Goal: Transaction & Acquisition: Purchase product/service

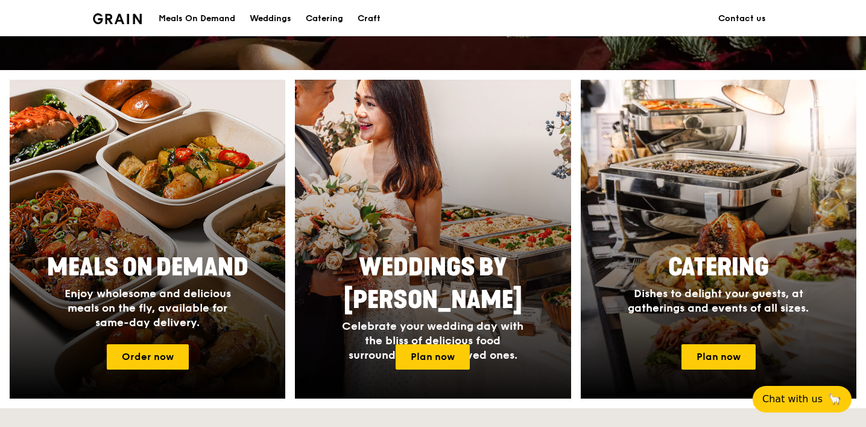
scroll to position [516, 0]
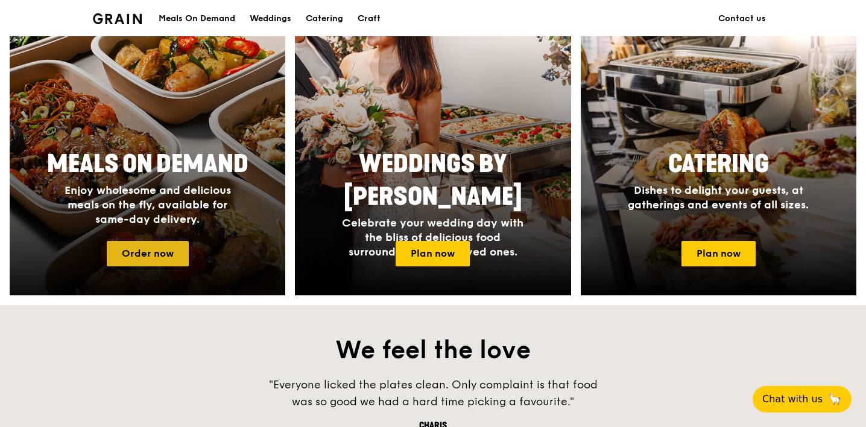
click at [134, 253] on link "Order now" at bounding box center [148, 253] width 82 height 25
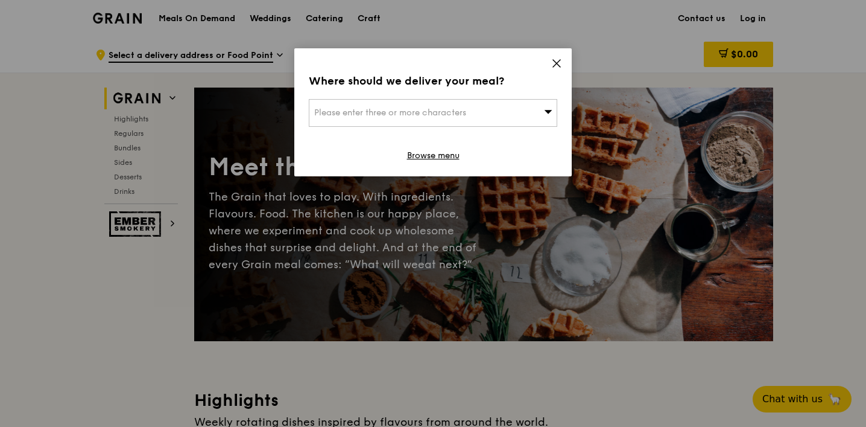
click at [521, 110] on div "Please enter three or more characters" at bounding box center [433, 113] width 249 height 28
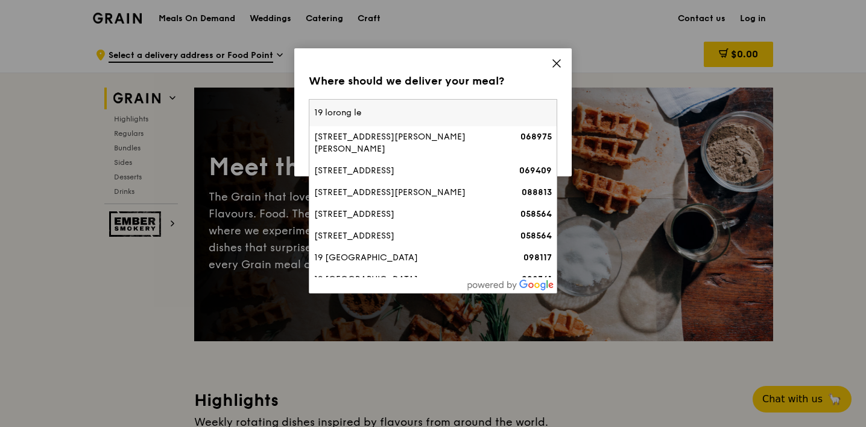
type input "19 lorong lew"
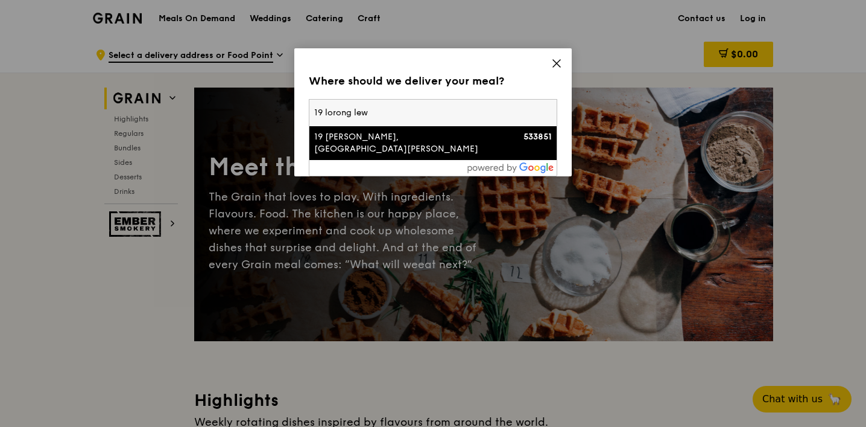
click at [411, 135] on div "19 [PERSON_NAME], [GEOGRAPHIC_DATA][PERSON_NAME]" at bounding box center [403, 143] width 179 height 24
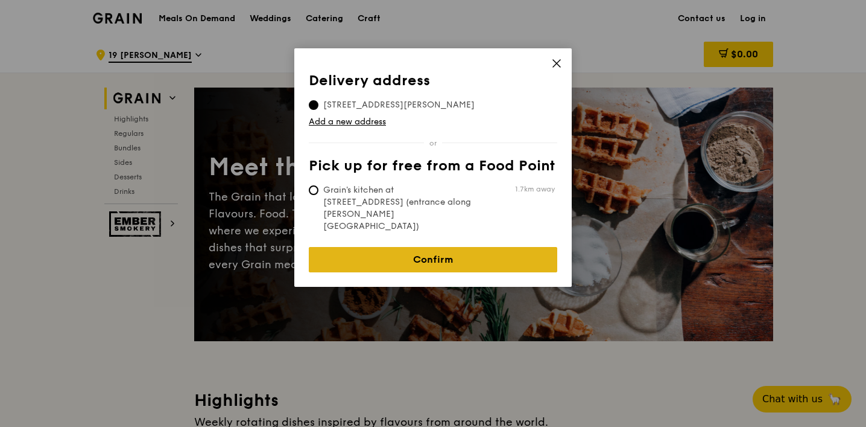
click at [516, 247] on link "Confirm" at bounding box center [433, 259] width 249 height 25
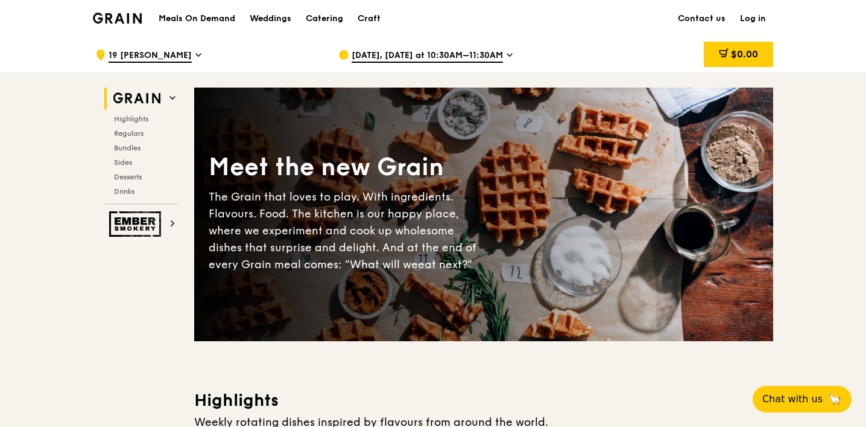
click at [446, 57] on span "[DATE], [DATE] at 10:30AM–11:30AM" at bounding box center [427, 55] width 151 height 13
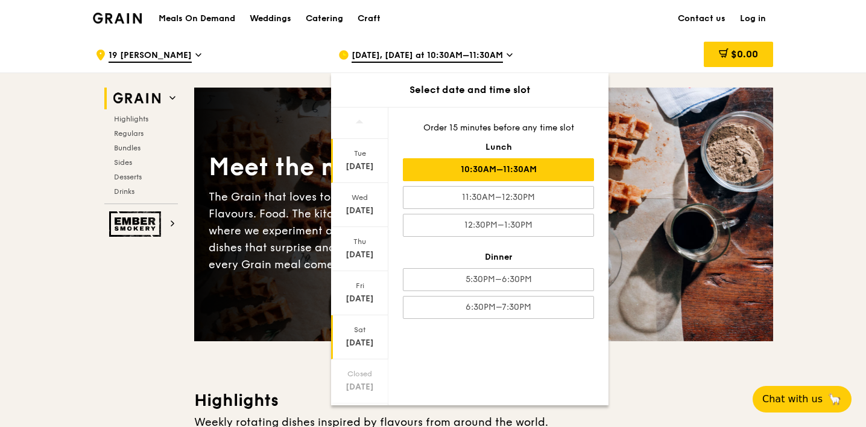
click at [370, 335] on div "[DATE]" at bounding box center [359, 337] width 57 height 44
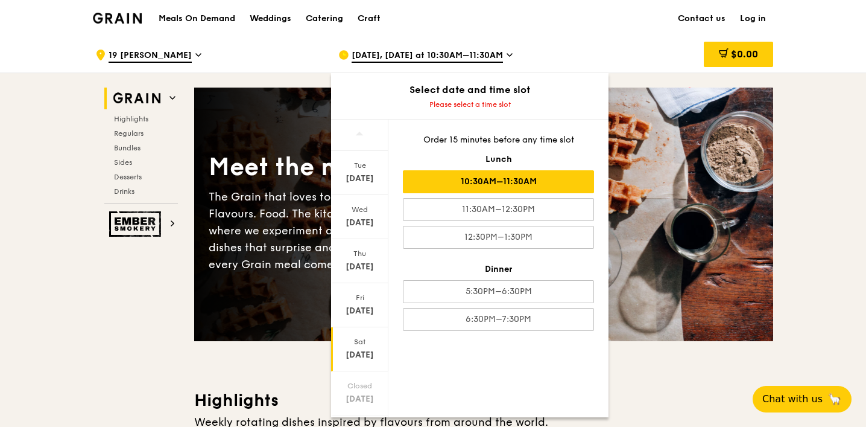
click at [566, 180] on div "10:30AM–11:30AM" at bounding box center [498, 181] width 191 height 23
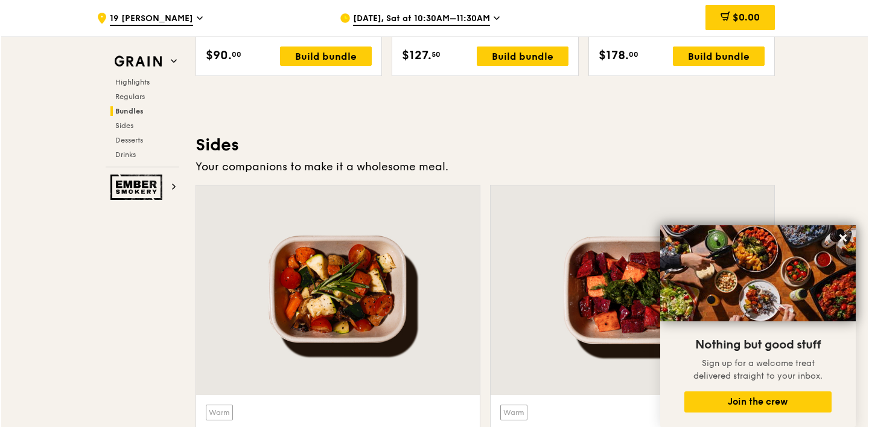
scroll to position [2520, 0]
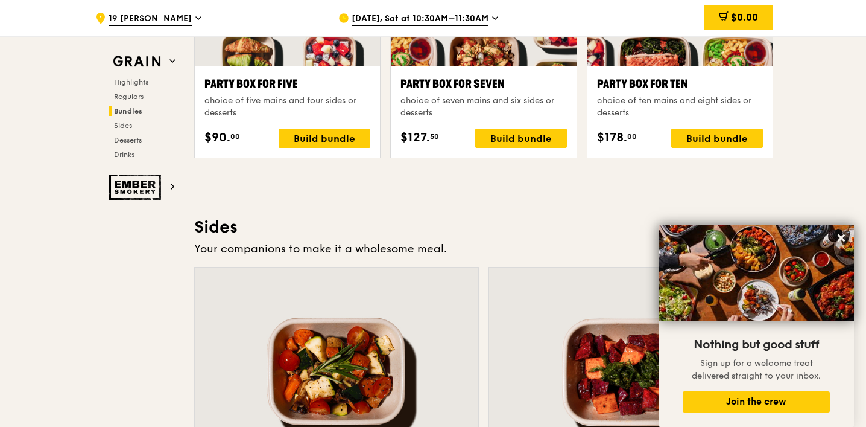
click at [652, 85] on div "Party Box for Ten" at bounding box center [680, 83] width 166 height 17
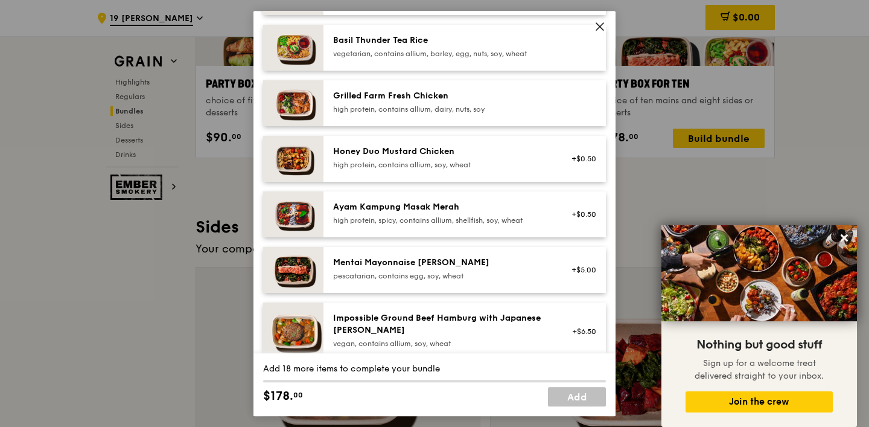
scroll to position [271, 0]
click at [522, 108] on div "high protein, contains allium, dairy, nuts, soy" at bounding box center [441, 109] width 217 height 10
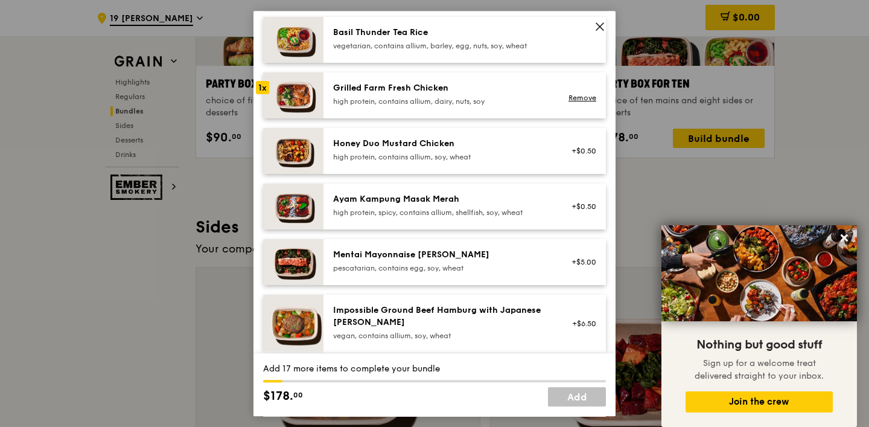
scroll to position [296, 0]
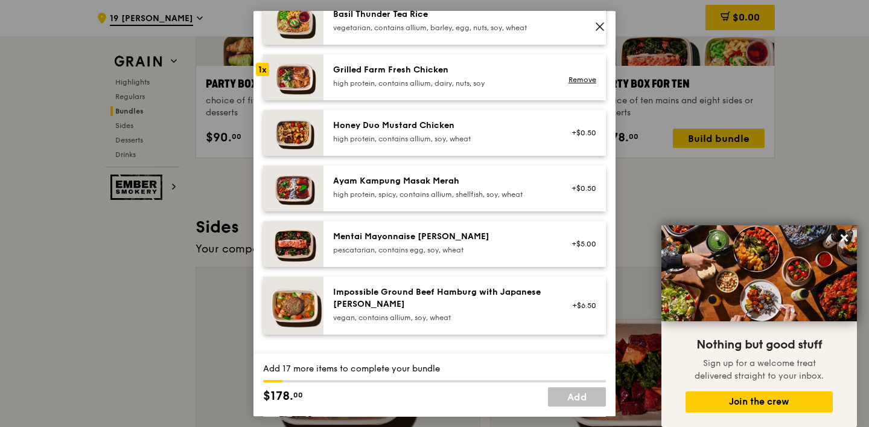
click at [438, 240] on div "Mentai Mayonnaise [PERSON_NAME]" at bounding box center [441, 236] width 217 height 12
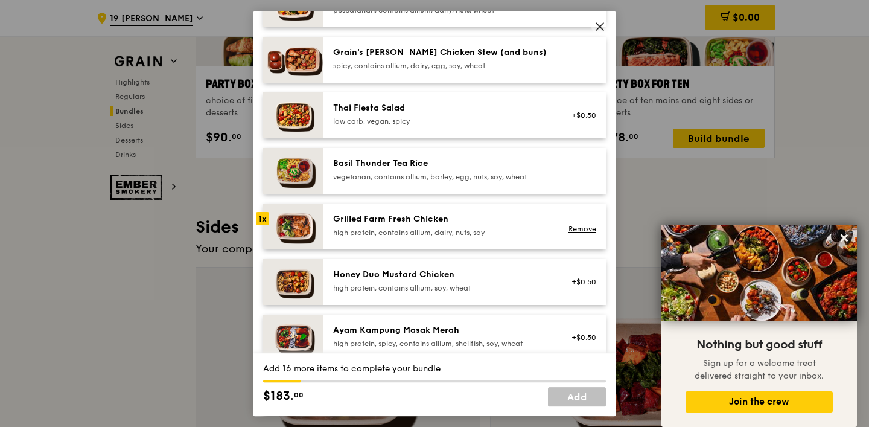
scroll to position [147, 0]
click at [402, 181] on div "vegetarian, contains allium, barley, egg, nuts, soy, wheat" at bounding box center [441, 178] width 217 height 10
click at [469, 121] on div "low carb, vegan, spicy" at bounding box center [441, 122] width 217 height 10
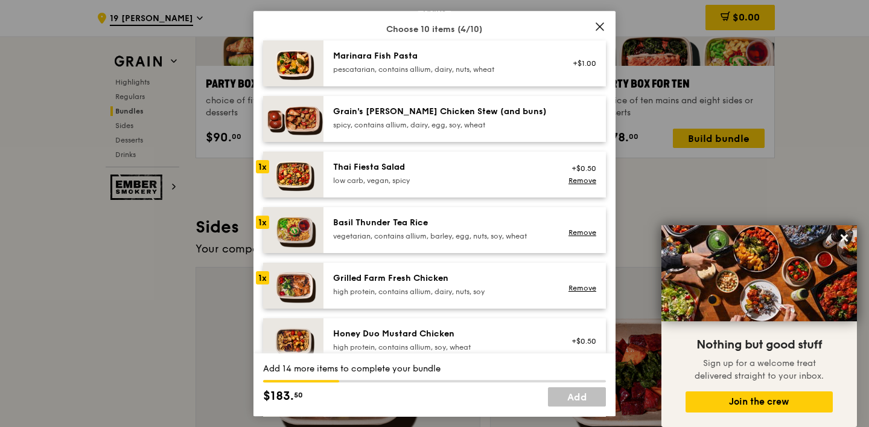
scroll to position [84, 0]
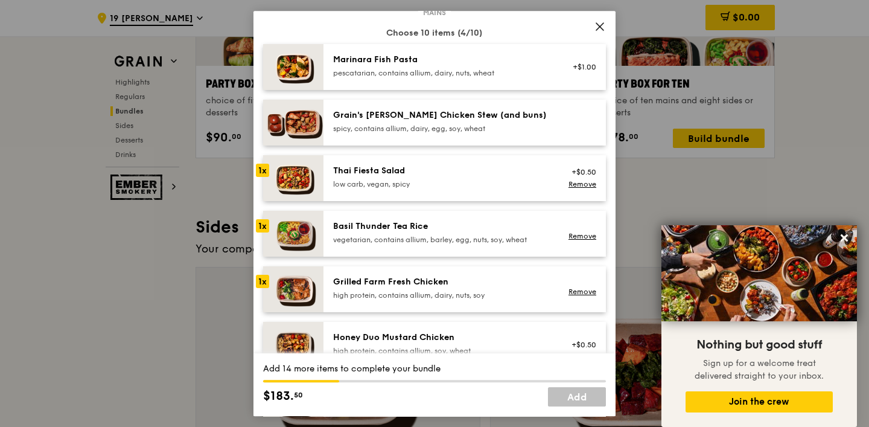
click at [481, 68] on div "pescatarian, contains allium, dairy, nuts, wheat" at bounding box center [441, 73] width 217 height 10
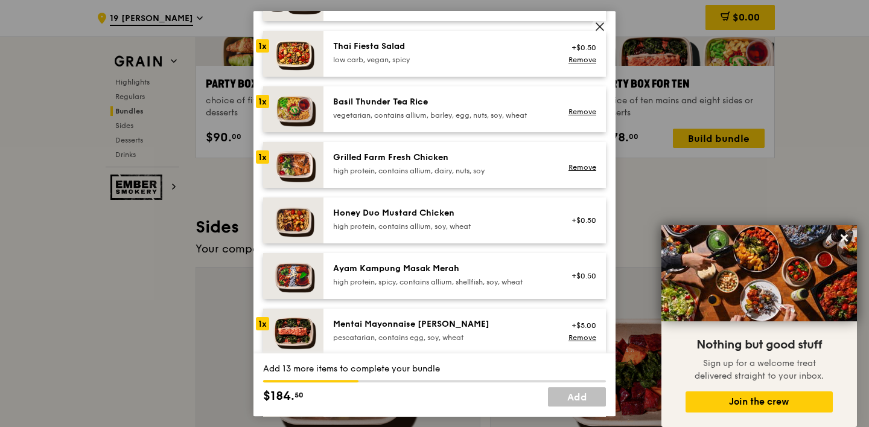
scroll to position [226, 0]
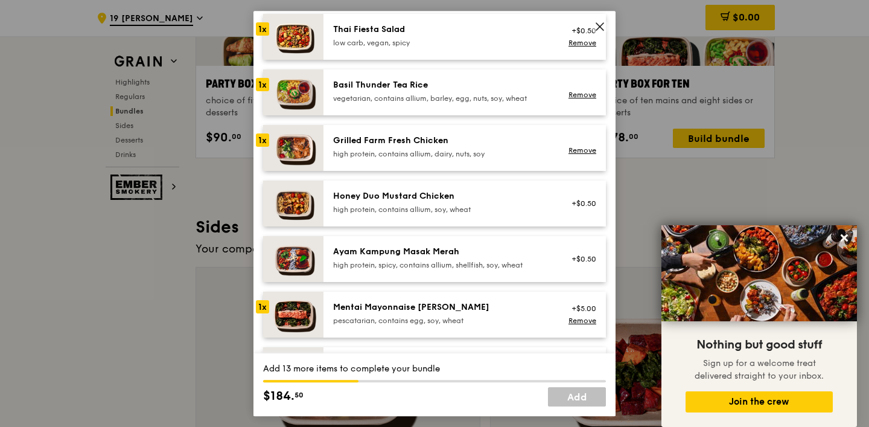
click at [436, 205] on div "high protein, contains allium, soy, wheat" at bounding box center [441, 210] width 217 height 10
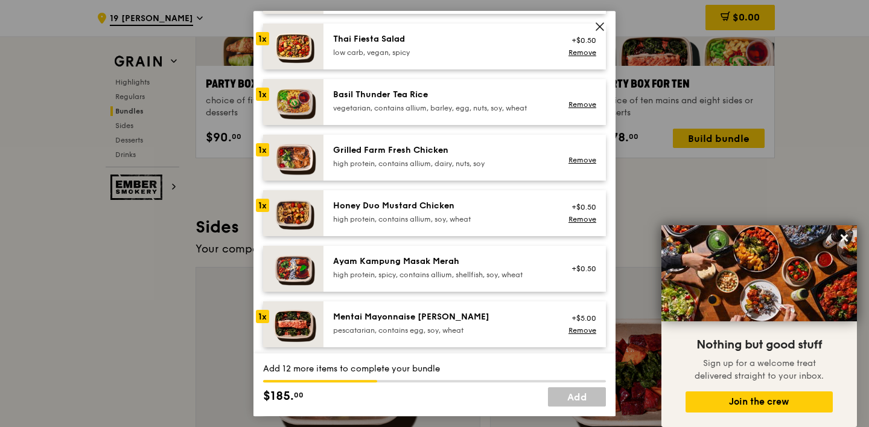
scroll to position [232, 0]
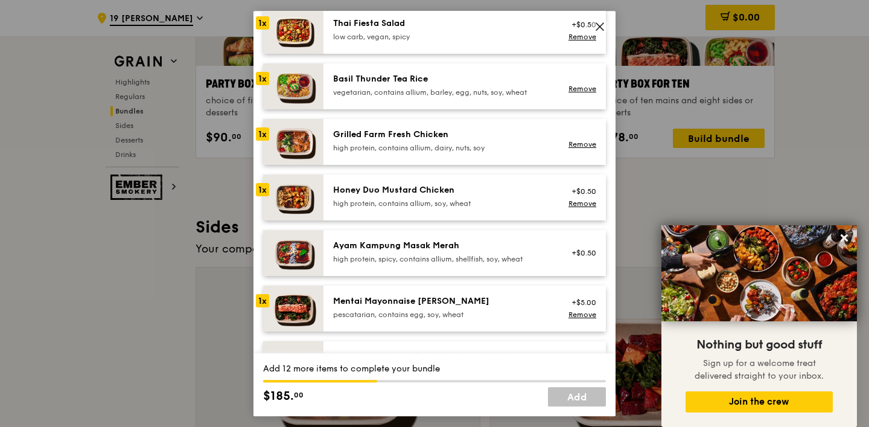
click at [450, 147] on div "high protein, contains allium, dairy, nuts, soy" at bounding box center [441, 148] width 217 height 10
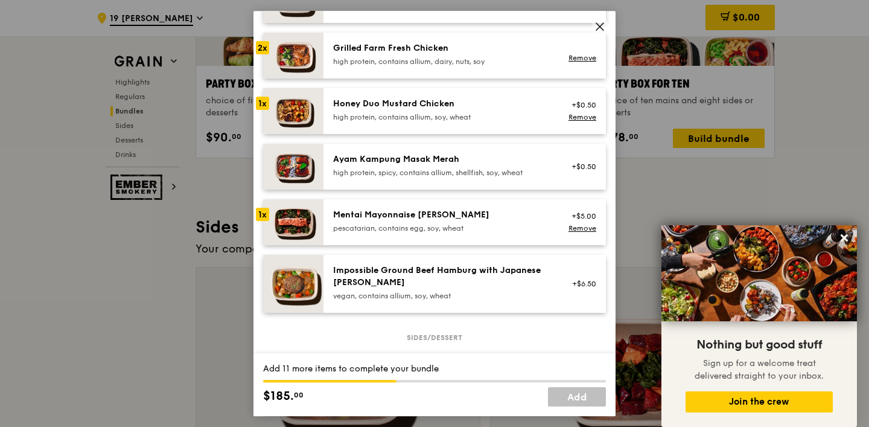
scroll to position [331, 0]
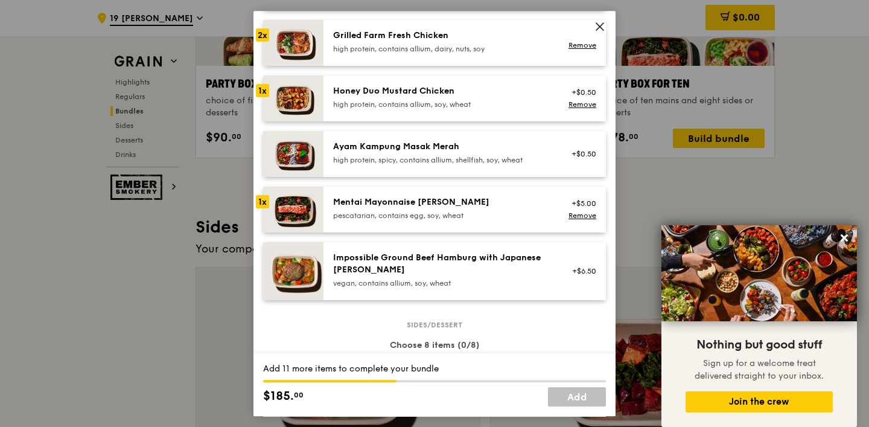
click at [411, 216] on div "pescatarian, contains egg, soy, wheat" at bounding box center [441, 216] width 217 height 10
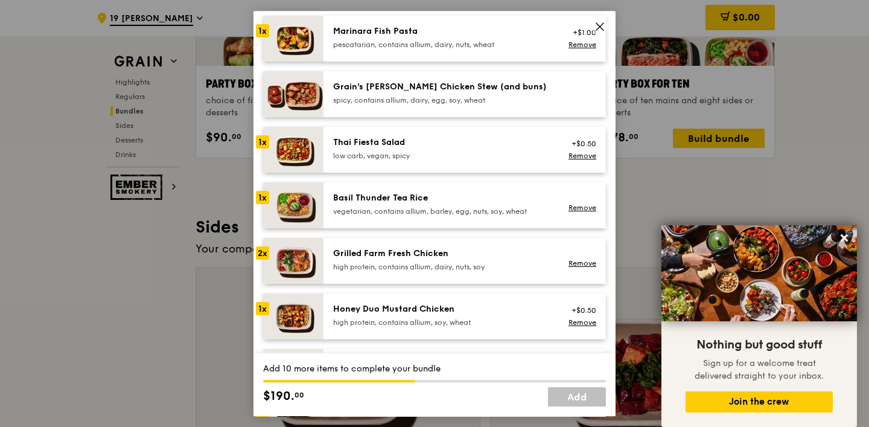
scroll to position [96, 0]
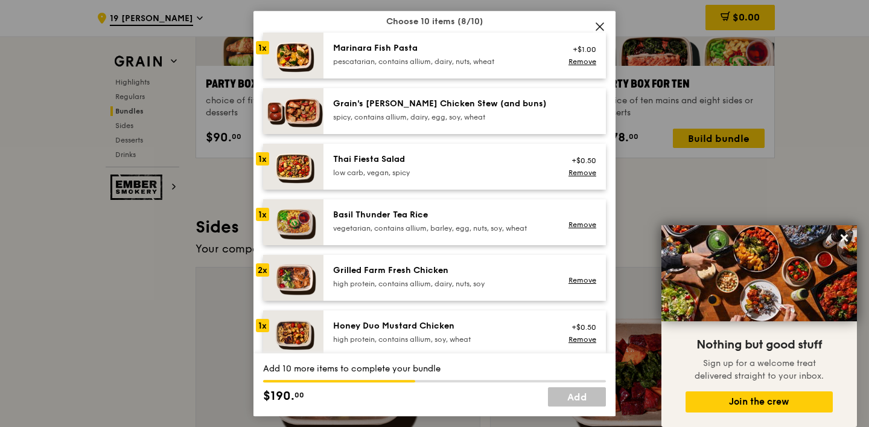
click at [401, 166] on div "Thai Fiesta Salad low carb, vegan, spicy" at bounding box center [441, 165] width 217 height 24
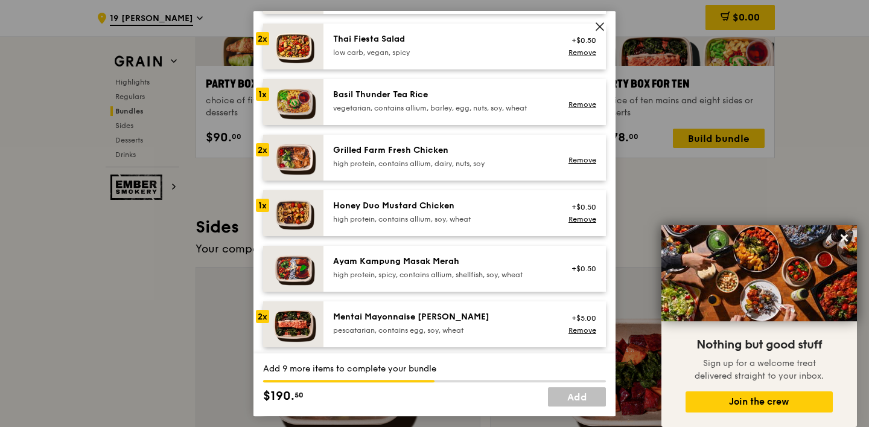
scroll to position [217, 0]
click at [445, 217] on div "high protein, contains allium, soy, wheat" at bounding box center [441, 219] width 217 height 10
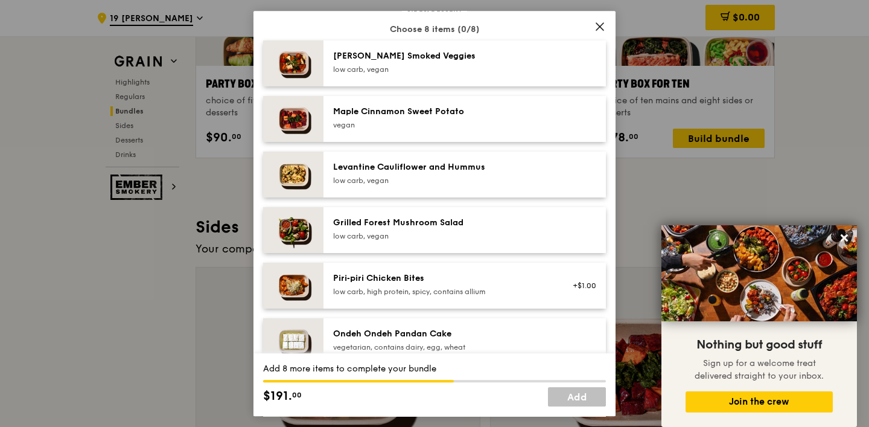
scroll to position [660, 0]
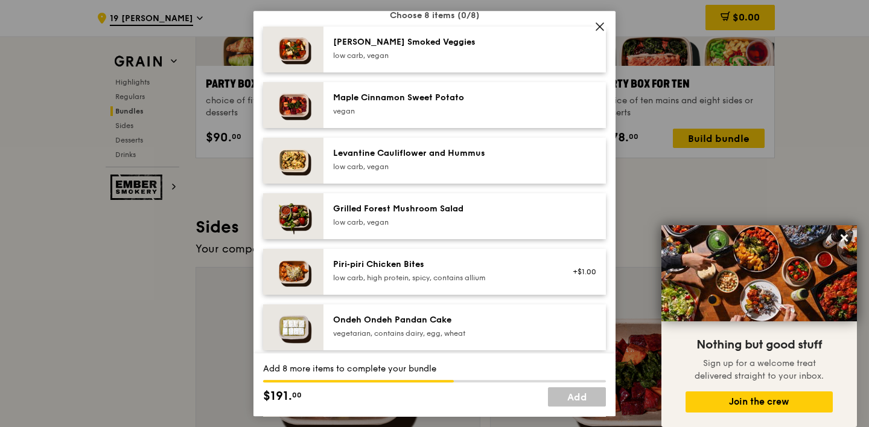
click at [425, 159] on div "Levantine Cauliflower and Hummus low carb, vegan" at bounding box center [441, 159] width 217 height 24
click at [471, 62] on div "[PERSON_NAME] Smoked Veggies low carb, vegan" at bounding box center [464, 50] width 282 height 46
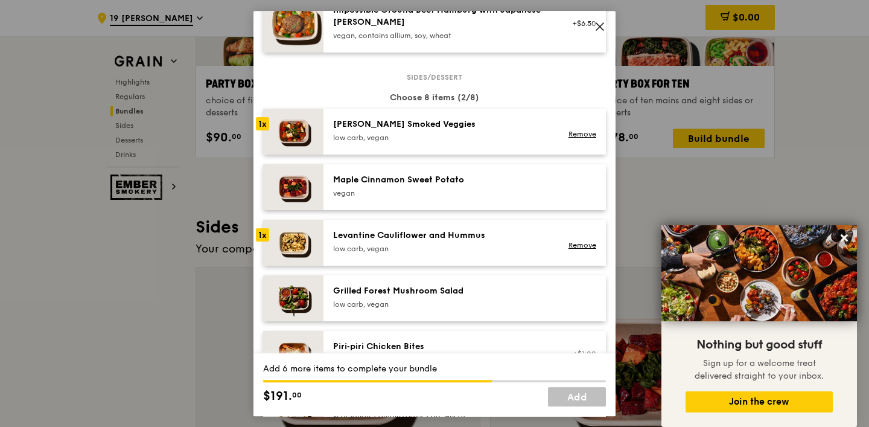
scroll to position [610, 0]
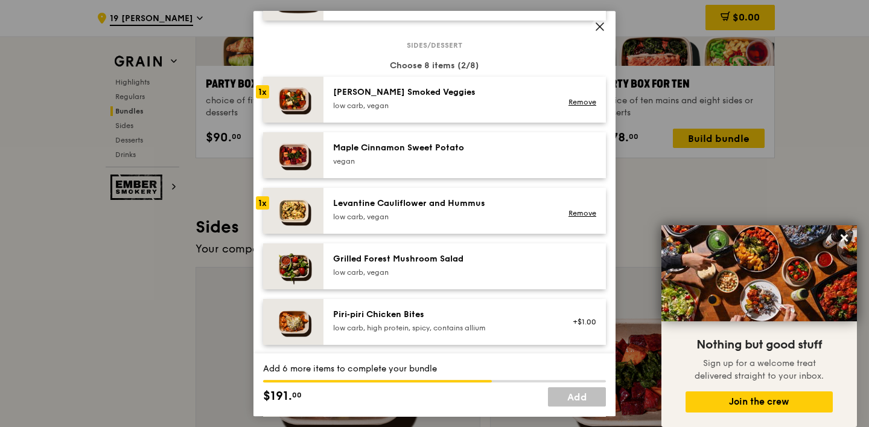
click at [428, 275] on div "low carb, vegan" at bounding box center [441, 272] width 217 height 10
click at [439, 100] on div "[PERSON_NAME] Smoked Veggies low carb, vegan" at bounding box center [441, 98] width 217 height 24
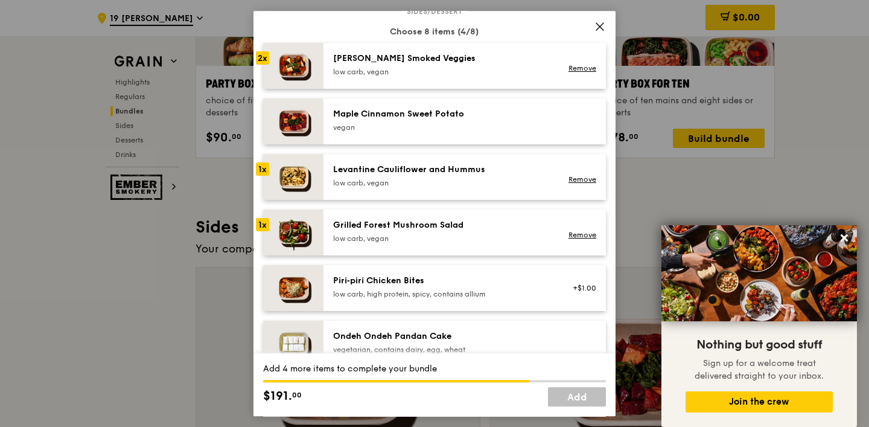
scroll to position [643, 0]
click at [439, 282] on div "Piri‑piri Chicken Bites" at bounding box center [441, 281] width 217 height 12
click at [456, 125] on div "vegan" at bounding box center [441, 128] width 217 height 10
click at [429, 173] on div "Levantine Cauliflower and Hummus" at bounding box center [441, 170] width 217 height 12
click at [438, 227] on div "Grilled Forest Mushroom Salad" at bounding box center [441, 226] width 217 height 12
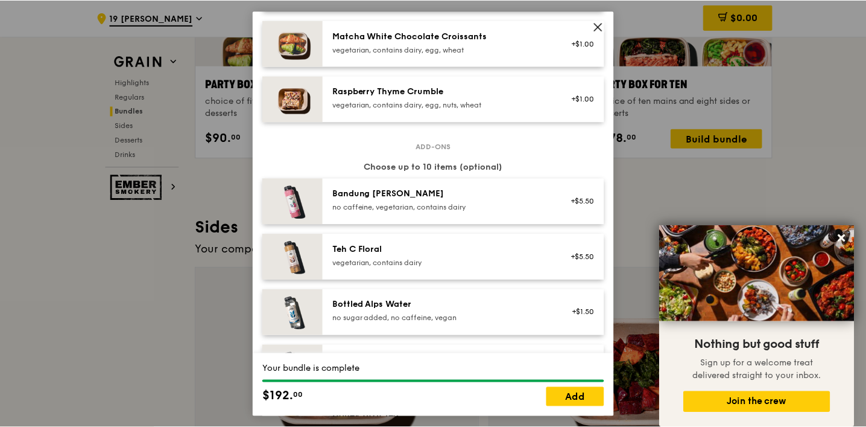
scroll to position [1449, 0]
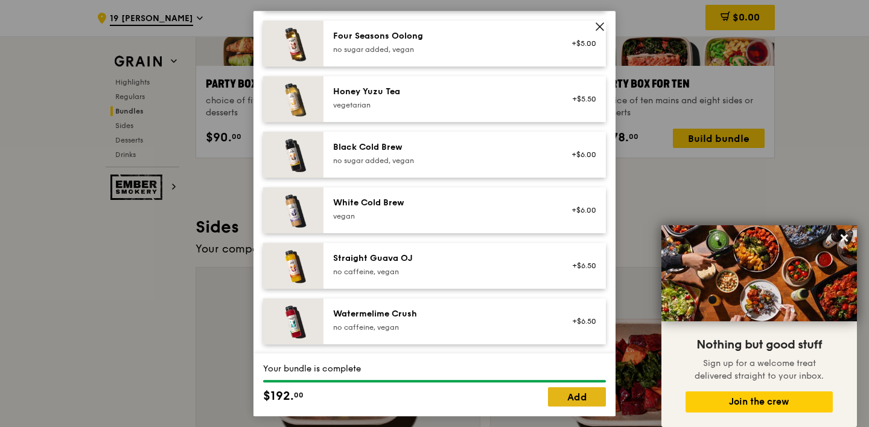
click at [574, 396] on link "Add" at bounding box center [577, 396] width 58 height 19
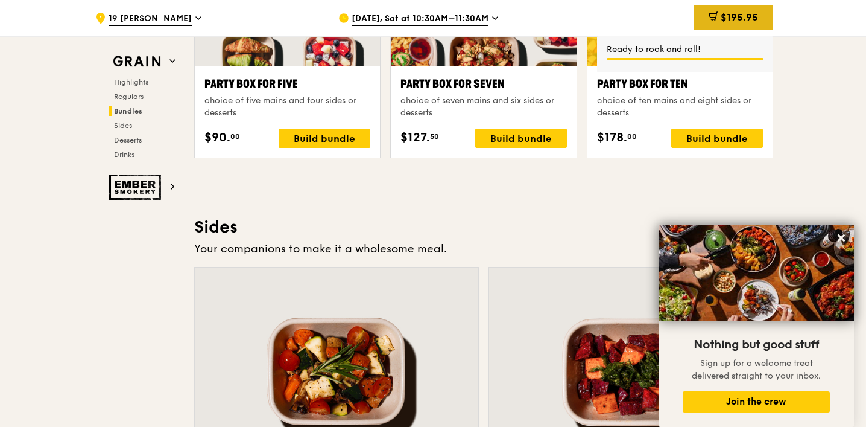
click at [749, 16] on span "$195.95" at bounding box center [739, 16] width 37 height 11
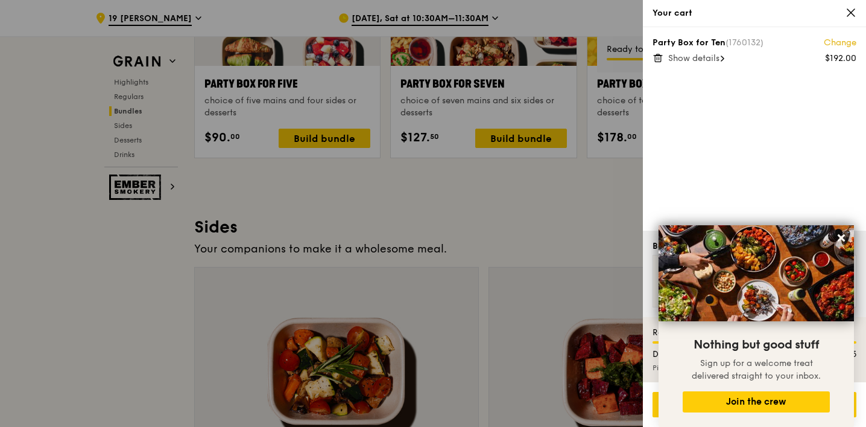
scroll to position [2519, 0]
click at [843, 240] on icon at bounding box center [841, 237] width 7 height 7
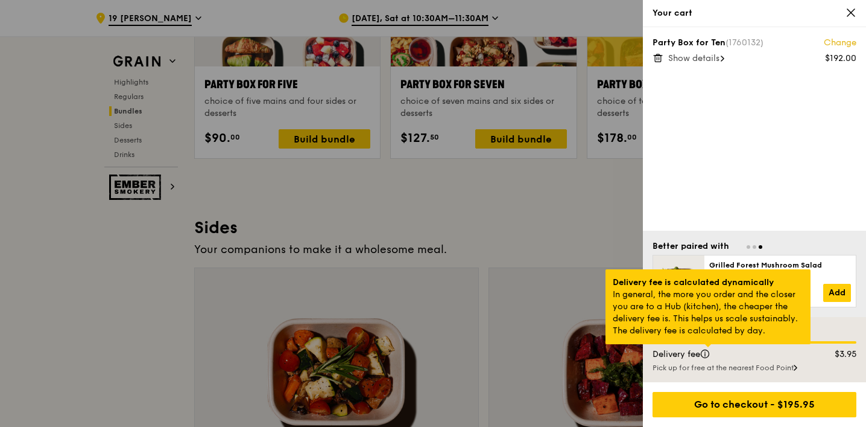
scroll to position [2519, 0]
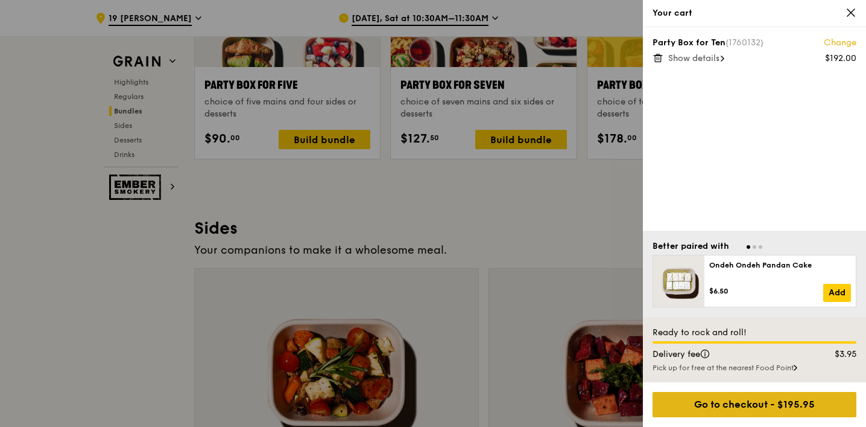
click at [782, 402] on div "Go to checkout - $195.95" at bounding box center [755, 404] width 204 height 25
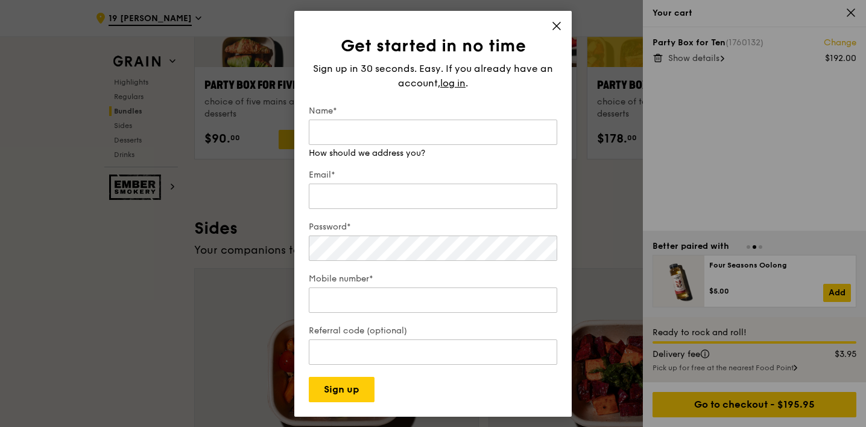
click at [557, 24] on div "Get started in no time Sign up in 30 seconds. Easy. If you already have an acco…" at bounding box center [433, 213] width 278 height 405
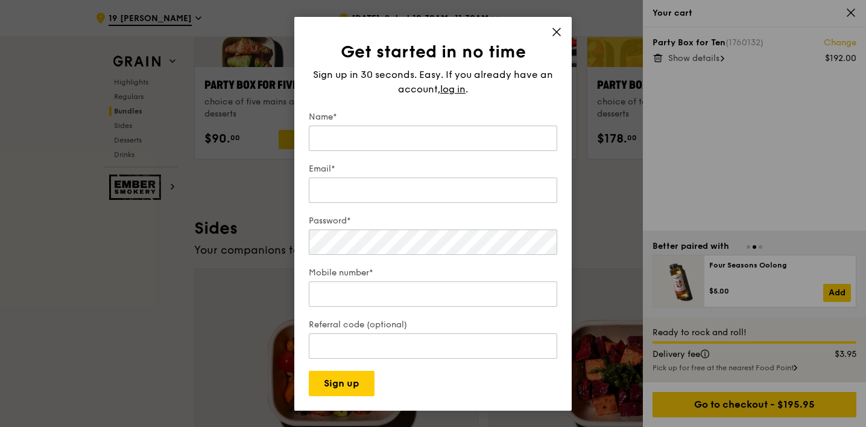
click at [560, 31] on icon at bounding box center [556, 32] width 11 height 11
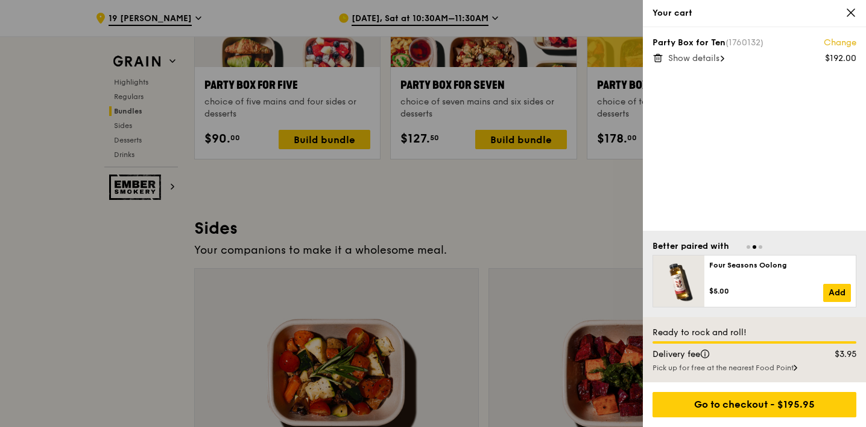
click at [597, 227] on div at bounding box center [433, 213] width 866 height 427
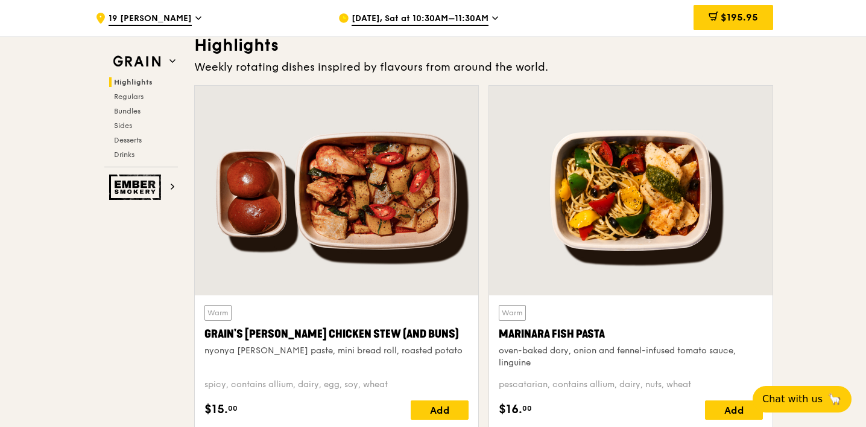
scroll to position [381, 0]
